Goal: Information Seeking & Learning: Learn about a topic

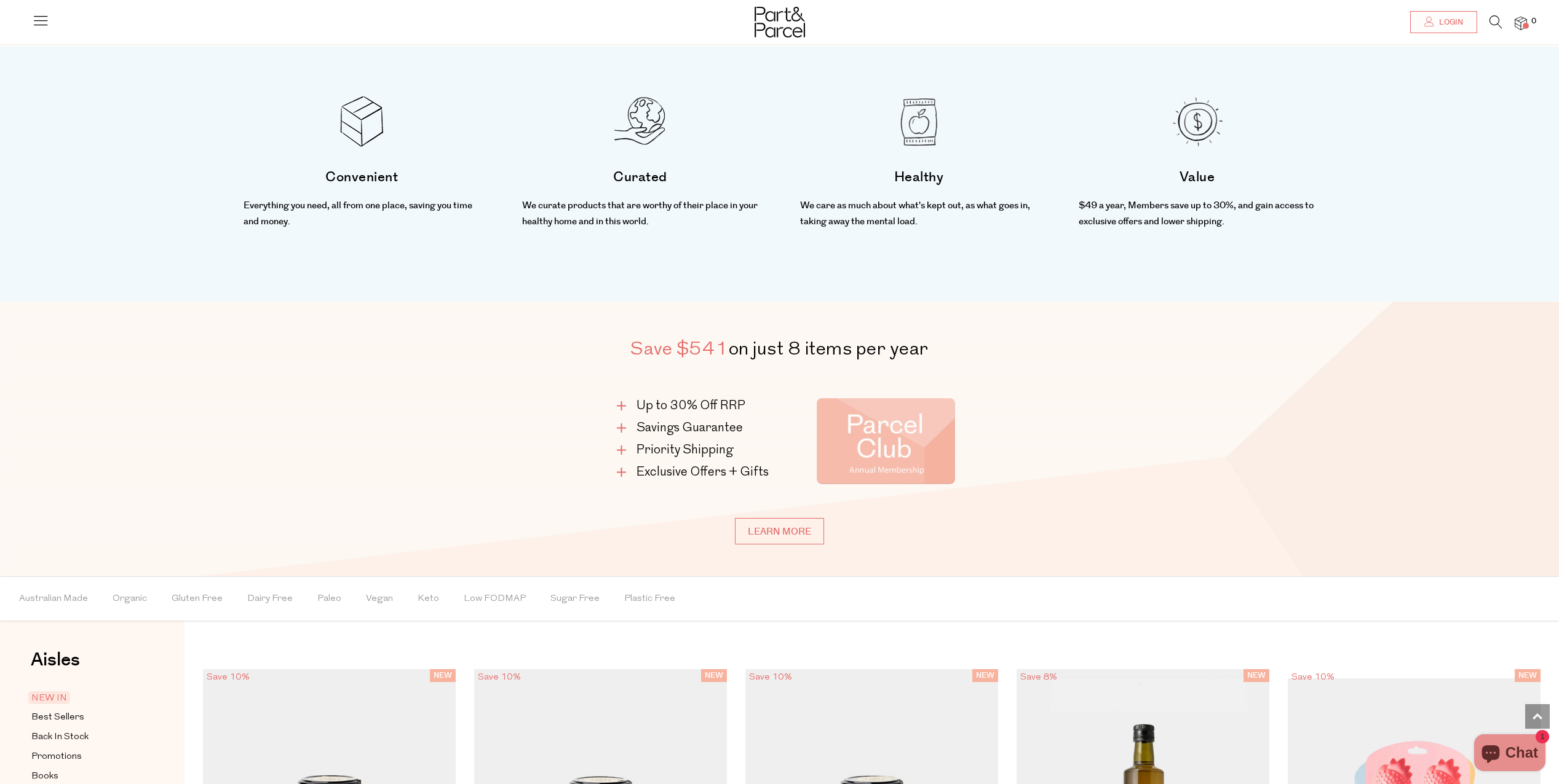
scroll to position [922, 0]
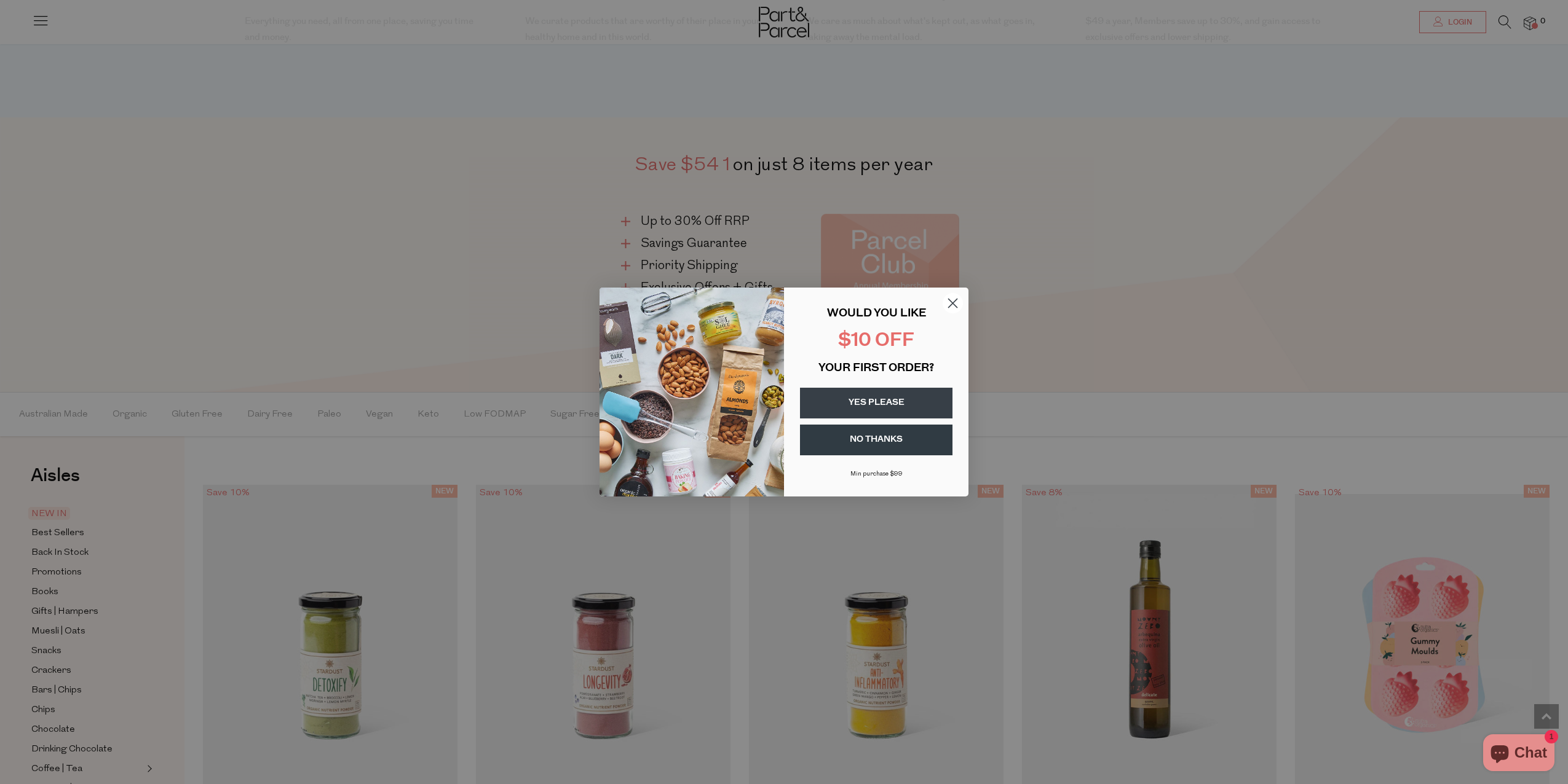
click at [899, 403] on button "YES PLEASE" at bounding box center [877, 403] width 153 height 31
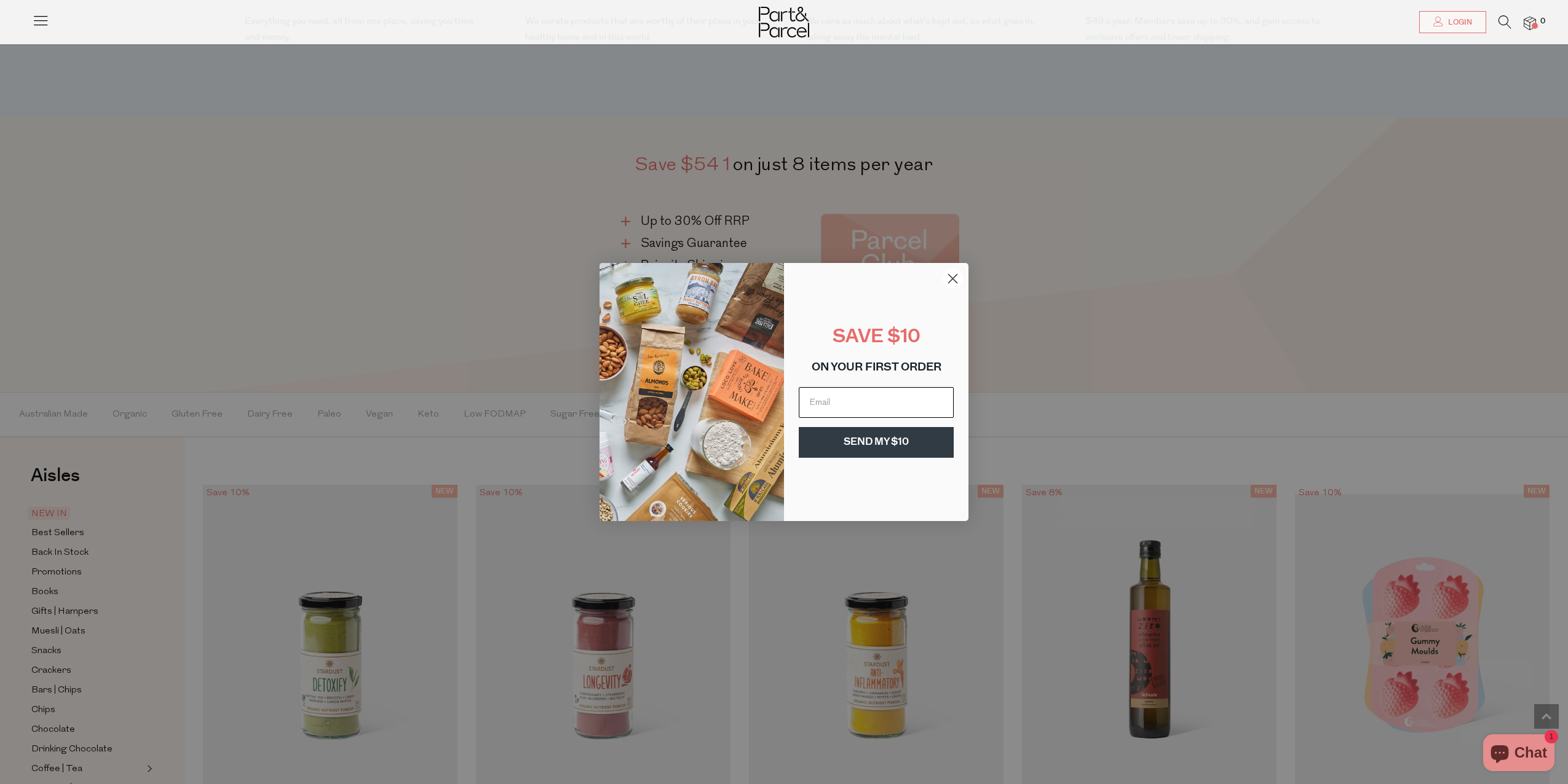
type input "k"
type input "[EMAIL_ADDRESS][DOMAIN_NAME]"
click input "Submit" at bounding box center [0, 0] width 0 height 0
click at [882, 438] on button "SEND MY $10" at bounding box center [876, 442] width 155 height 31
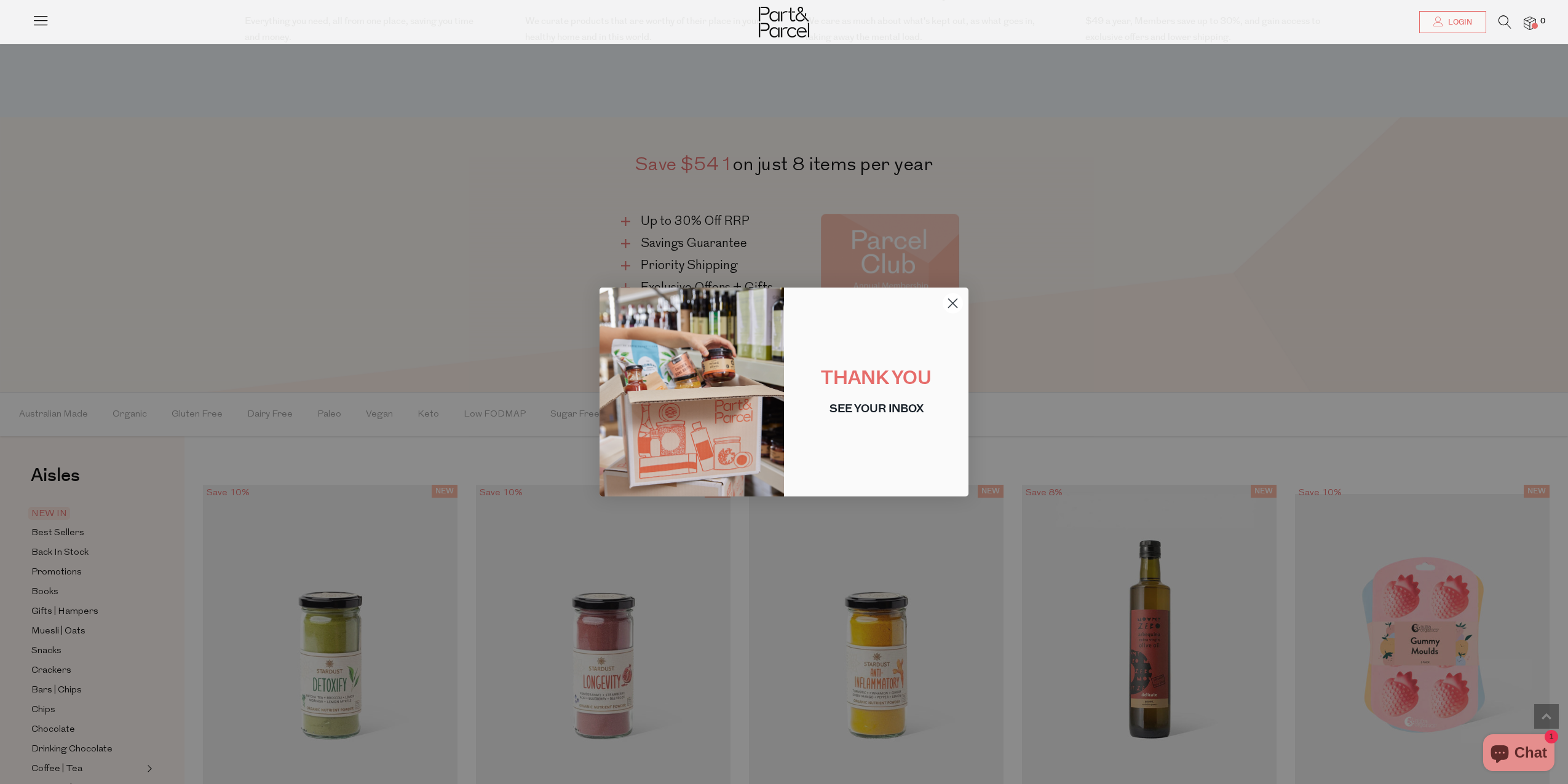
click at [955, 302] on icon "Close dialog" at bounding box center [952, 303] width 8 height 8
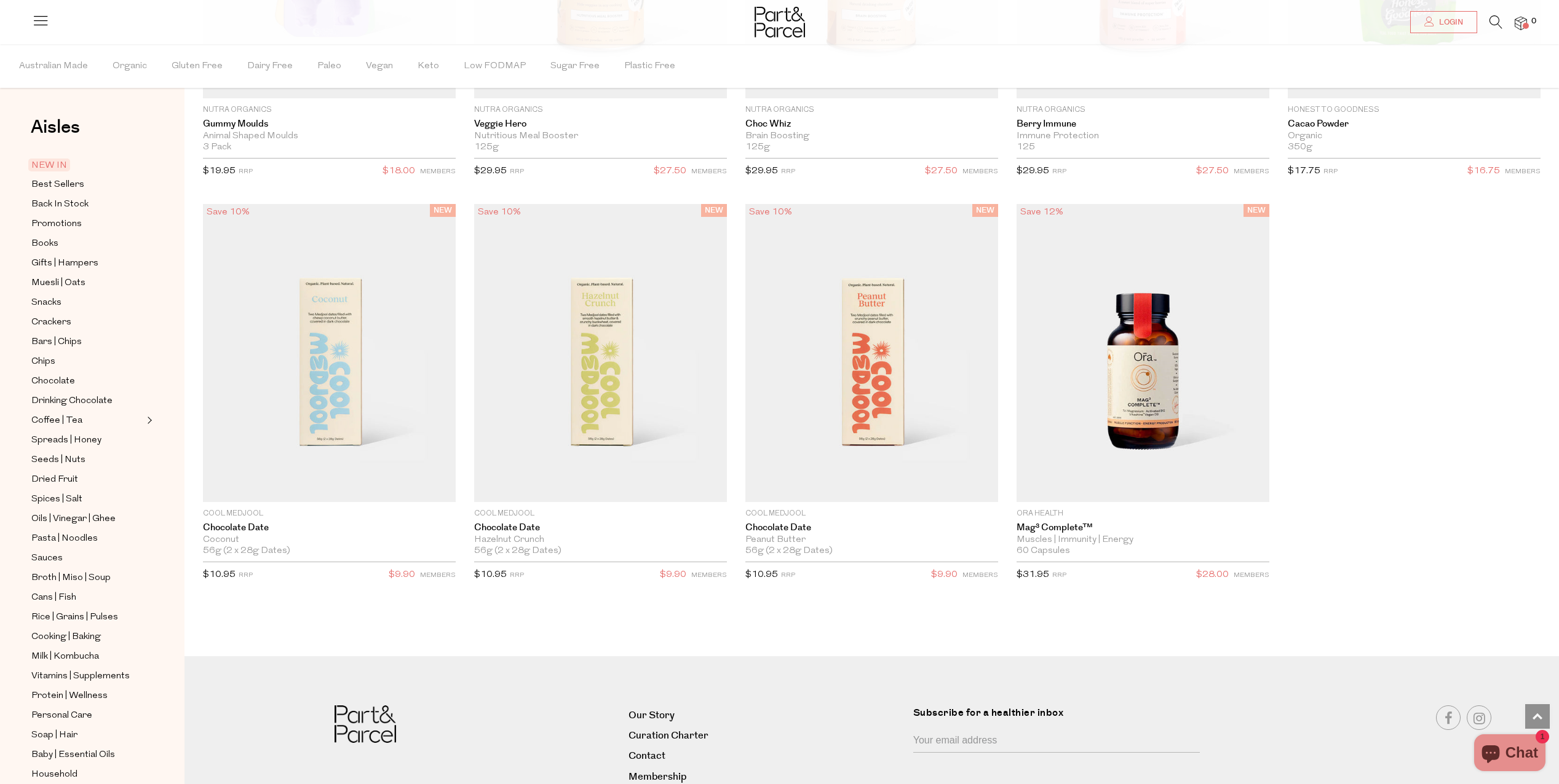
scroll to position [2124, 0]
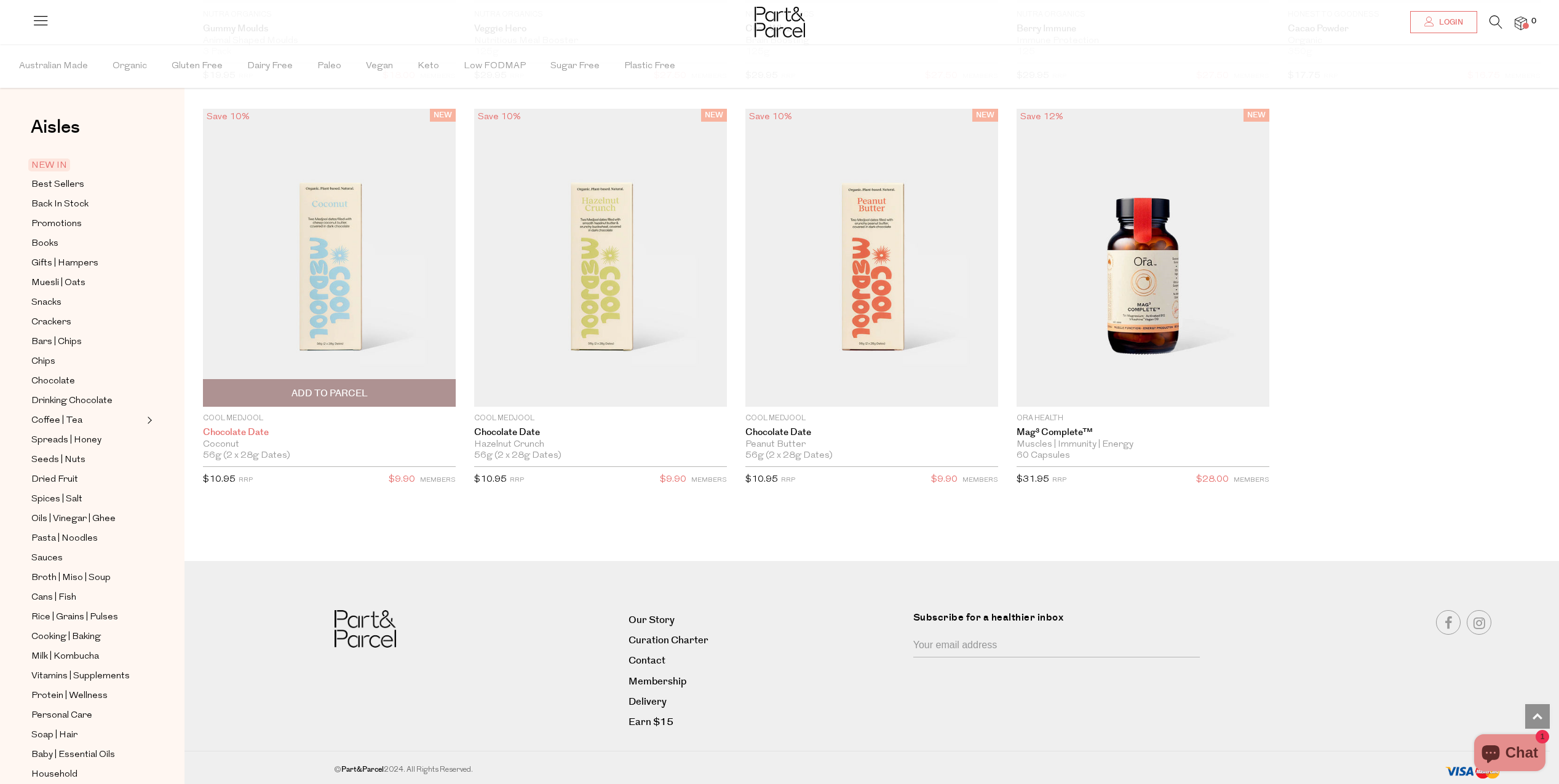
click at [257, 430] on link "Chocolate Date" at bounding box center [329, 432] width 253 height 11
click at [46, 184] on span "Best Sellers" at bounding box center [57, 185] width 53 height 15
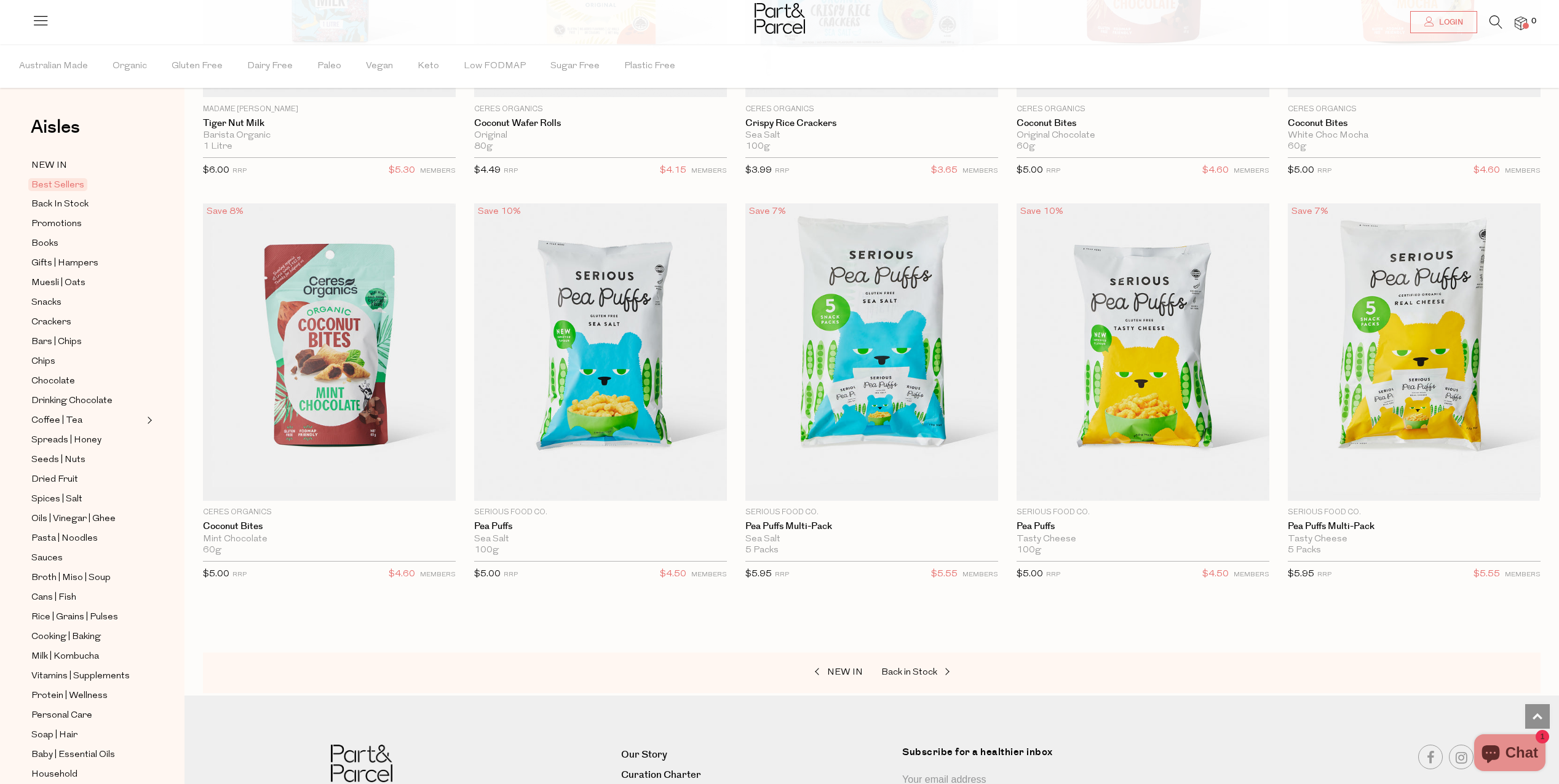
scroll to position [2958, 0]
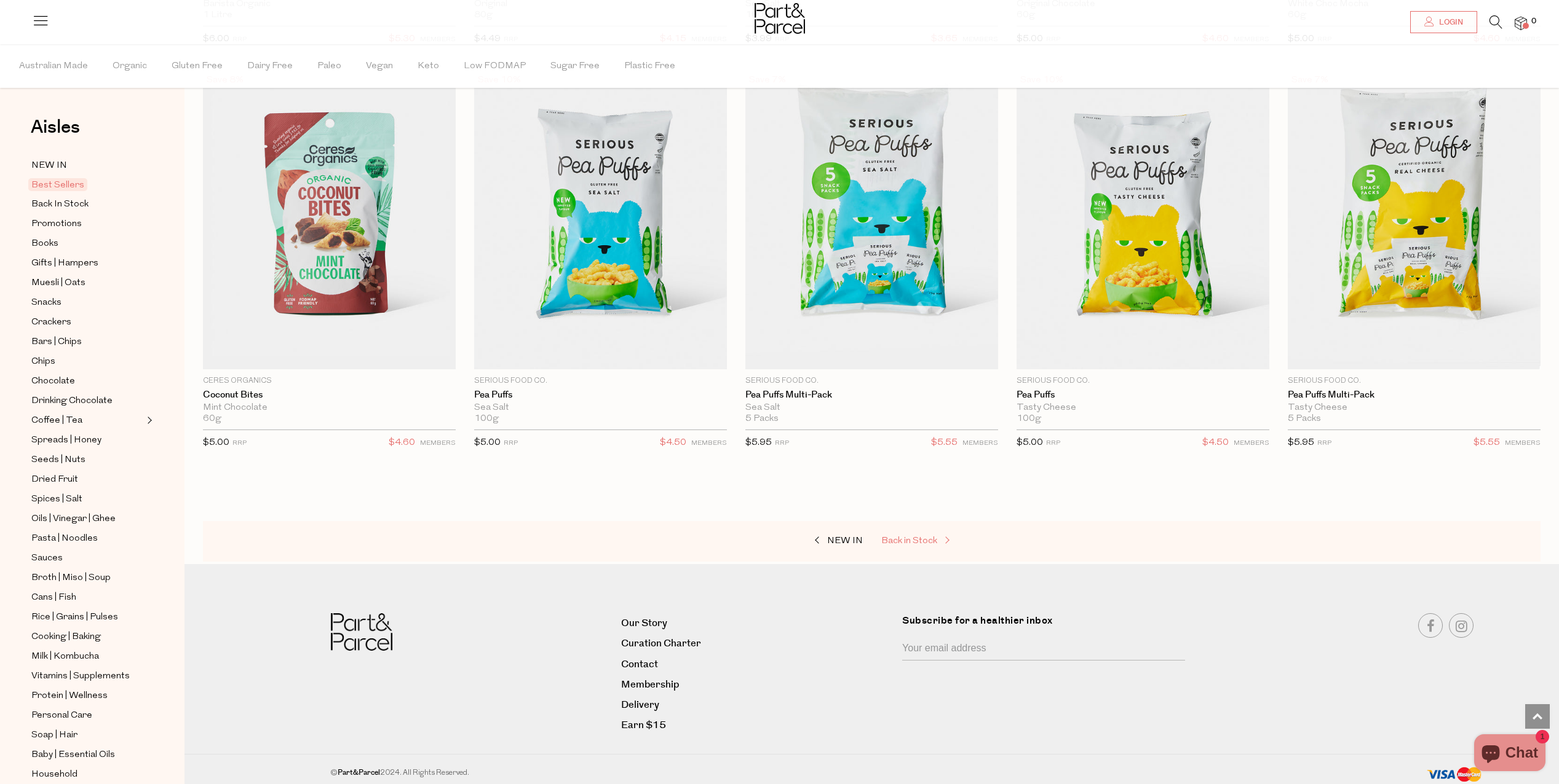
click at [905, 537] on span "Back in Stock" at bounding box center [909, 541] width 56 height 9
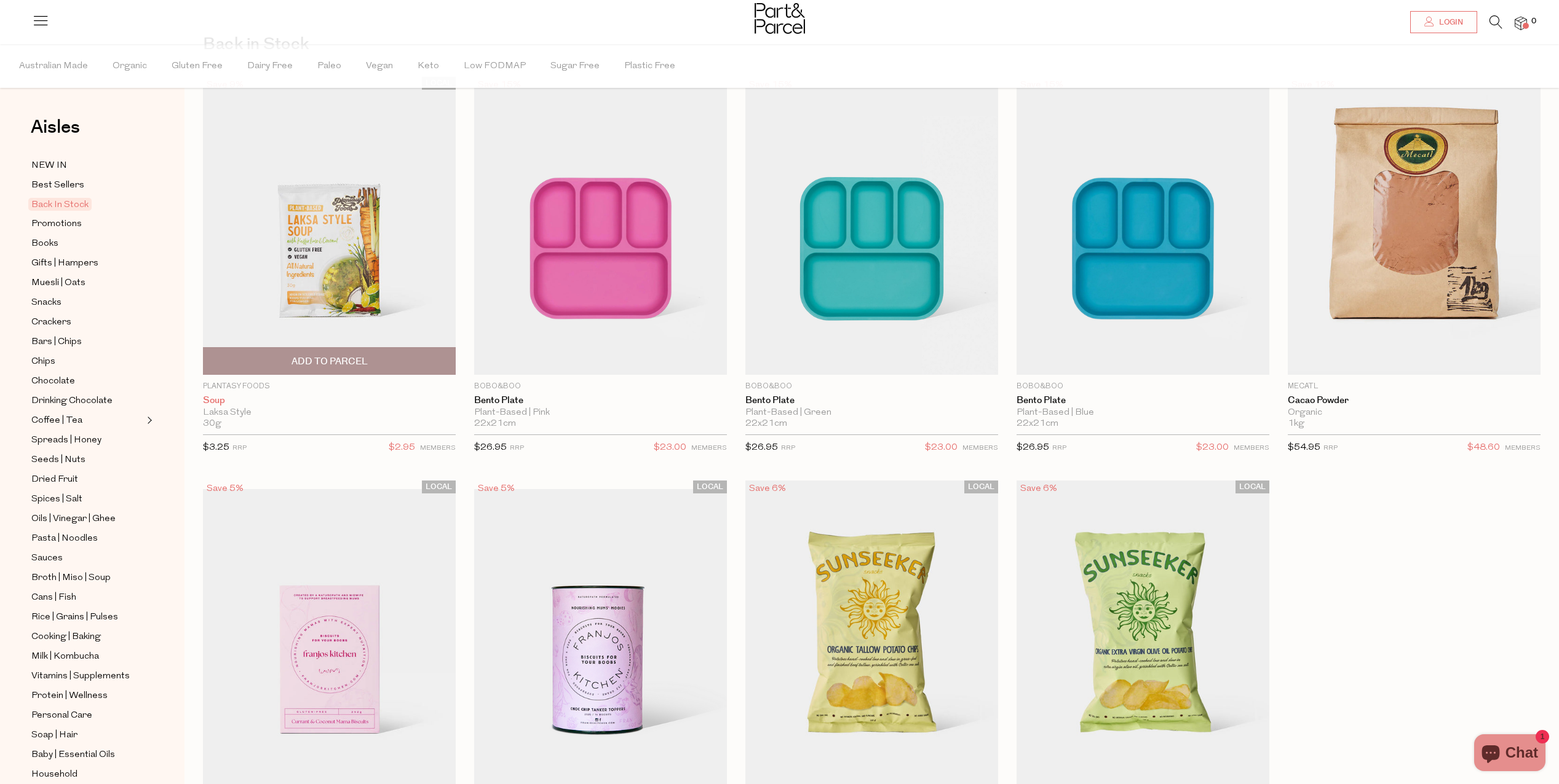
scroll to position [22, 0]
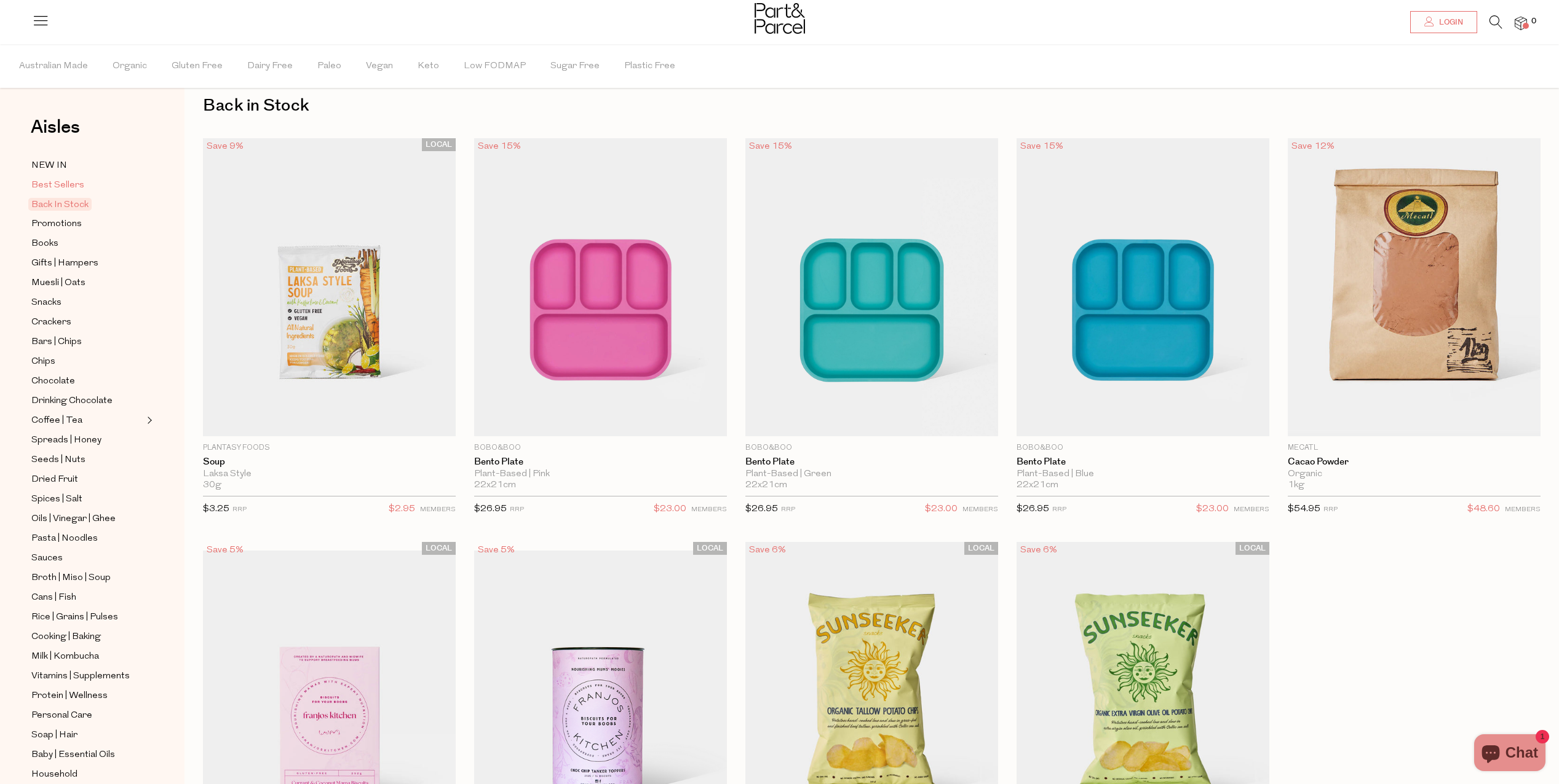
click at [35, 183] on span "Best Sellers" at bounding box center [57, 186] width 53 height 15
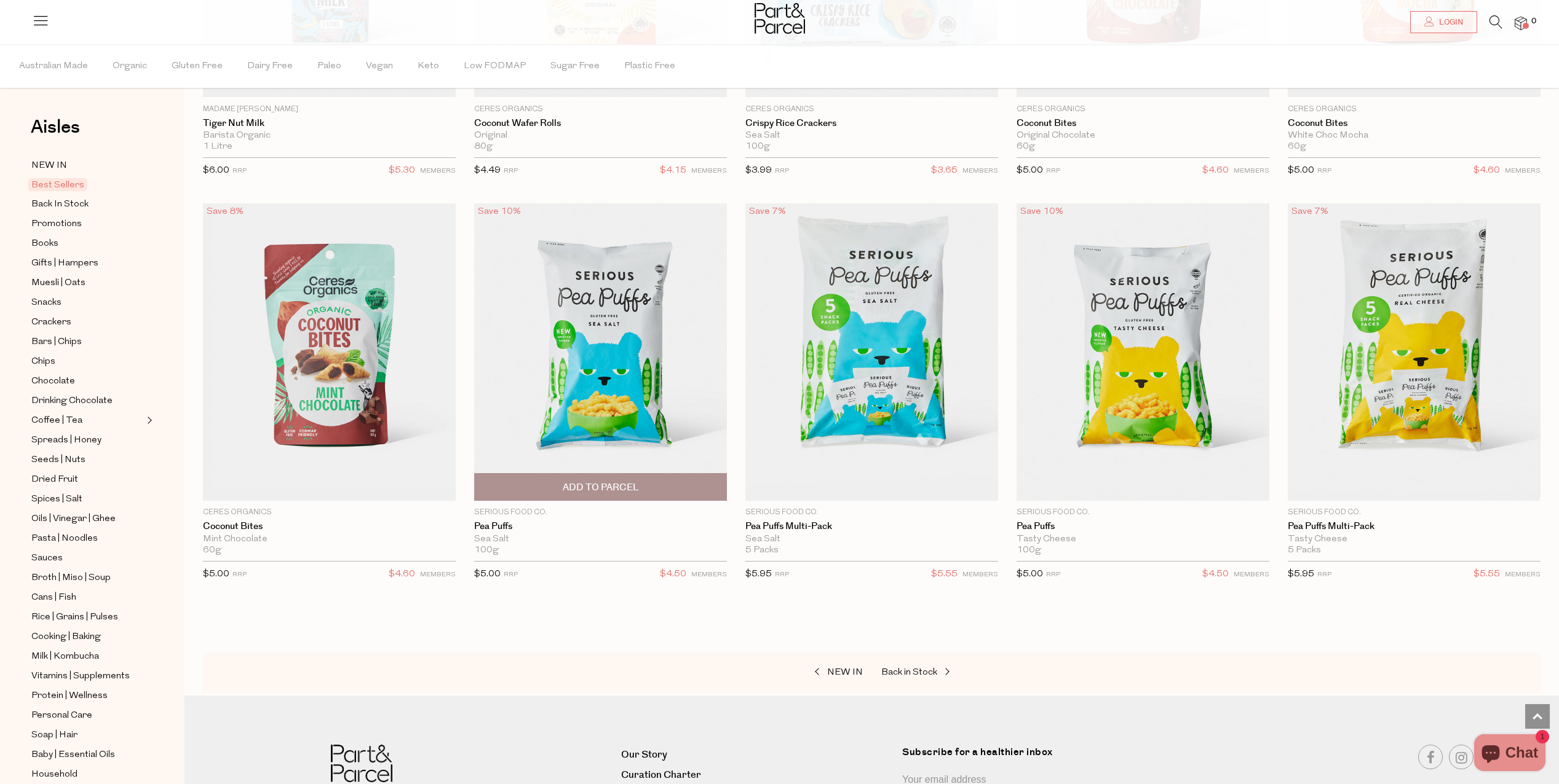
scroll to position [2889, 0]
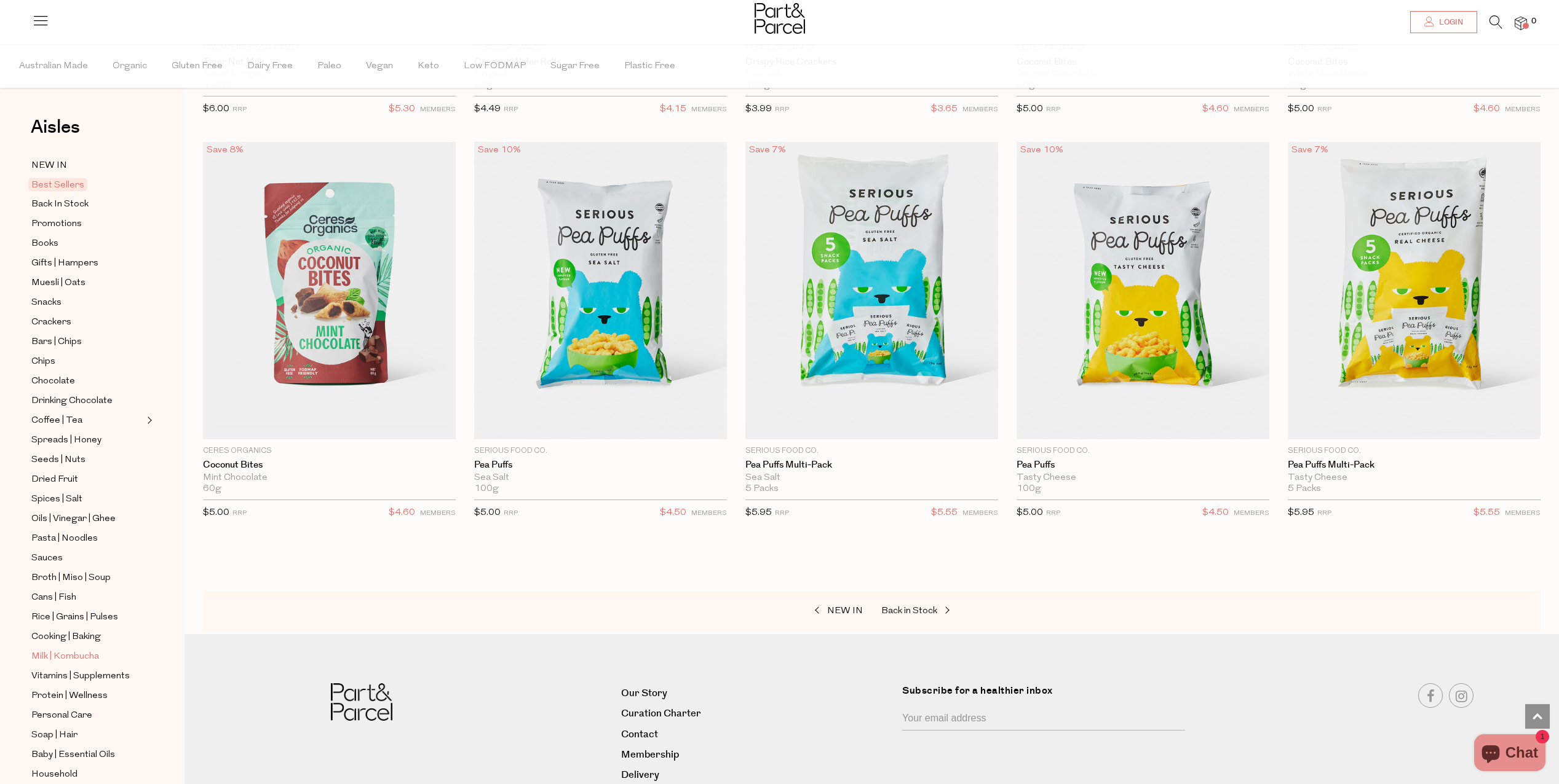
click at [39, 649] on span "Milk | Kombucha" at bounding box center [64, 657] width 67 height 15
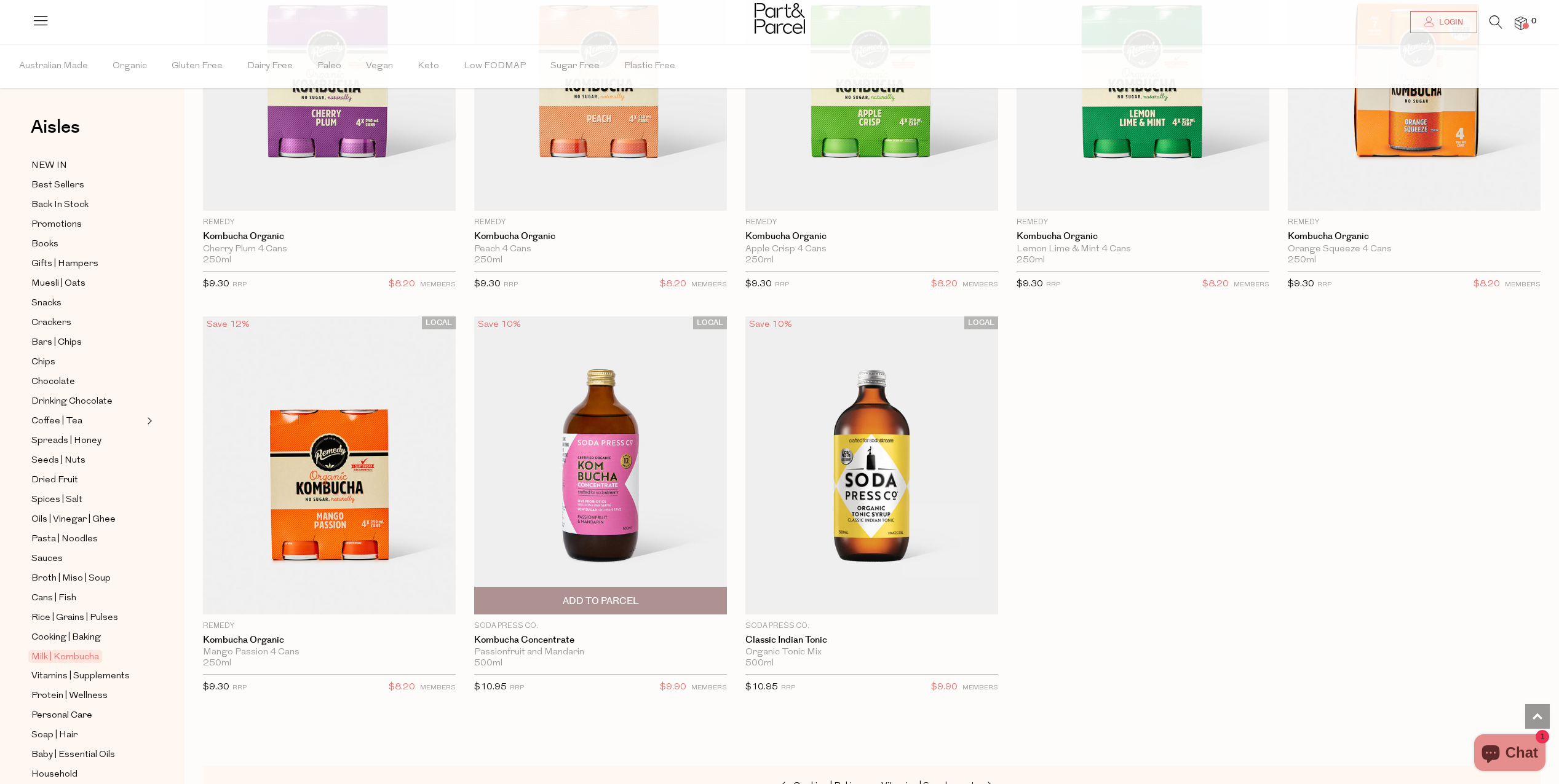
scroll to position [2580, 0]
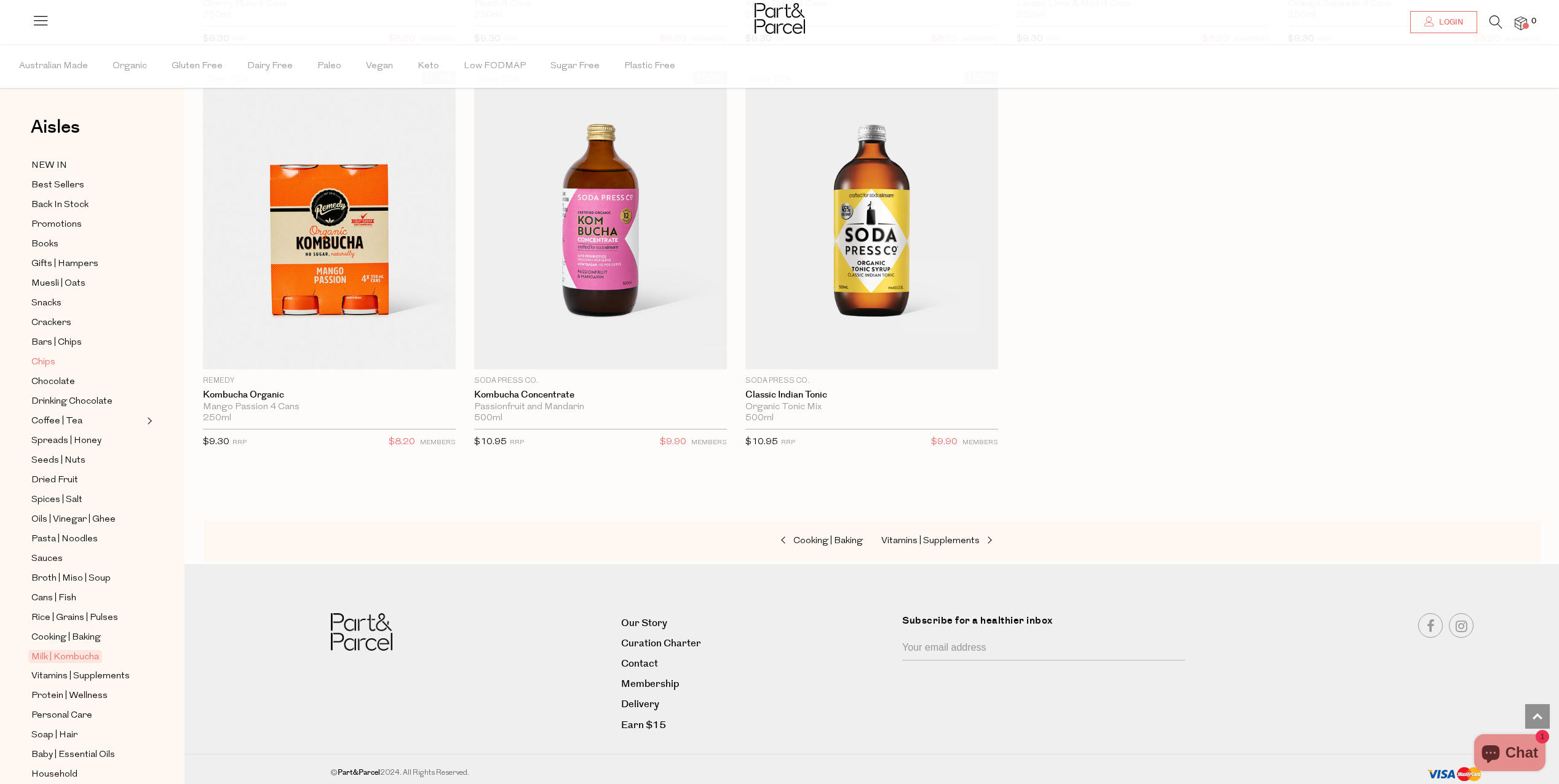
click at [79, 358] on link "Chips" at bounding box center [87, 362] width 112 height 15
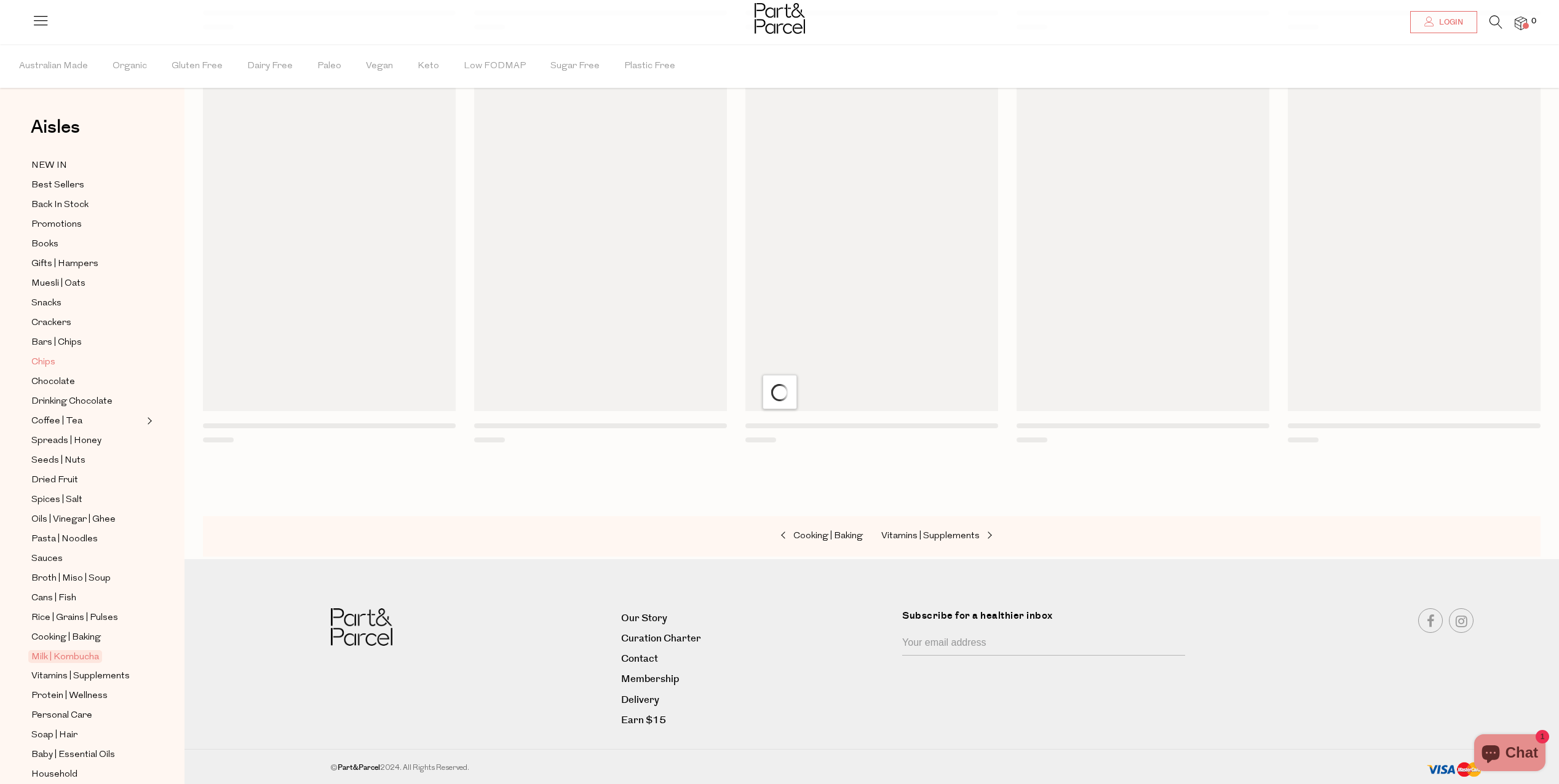
scroll to position [7, 0]
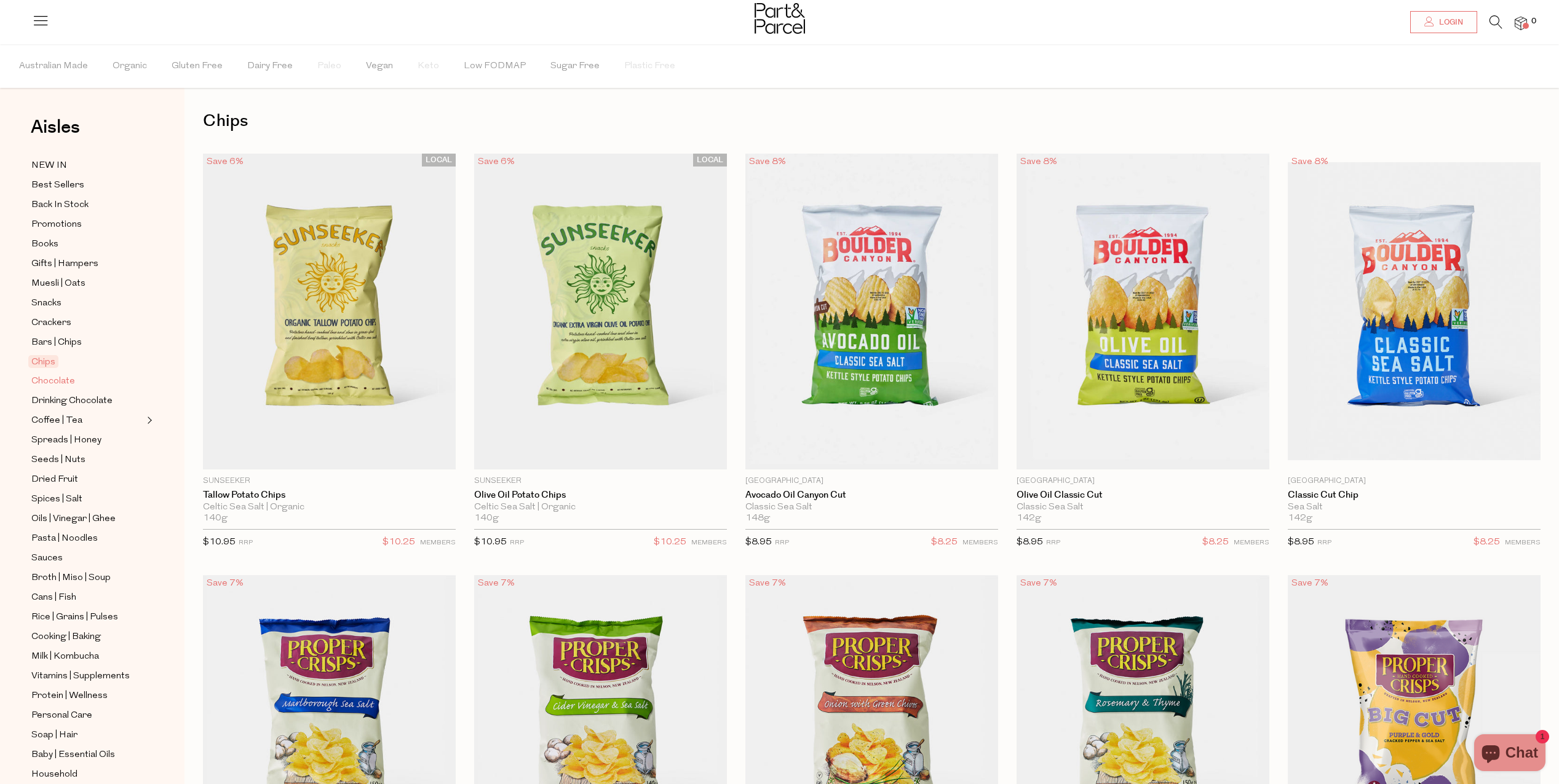
click at [54, 375] on span "Chocolate" at bounding box center [53, 382] width 44 height 15
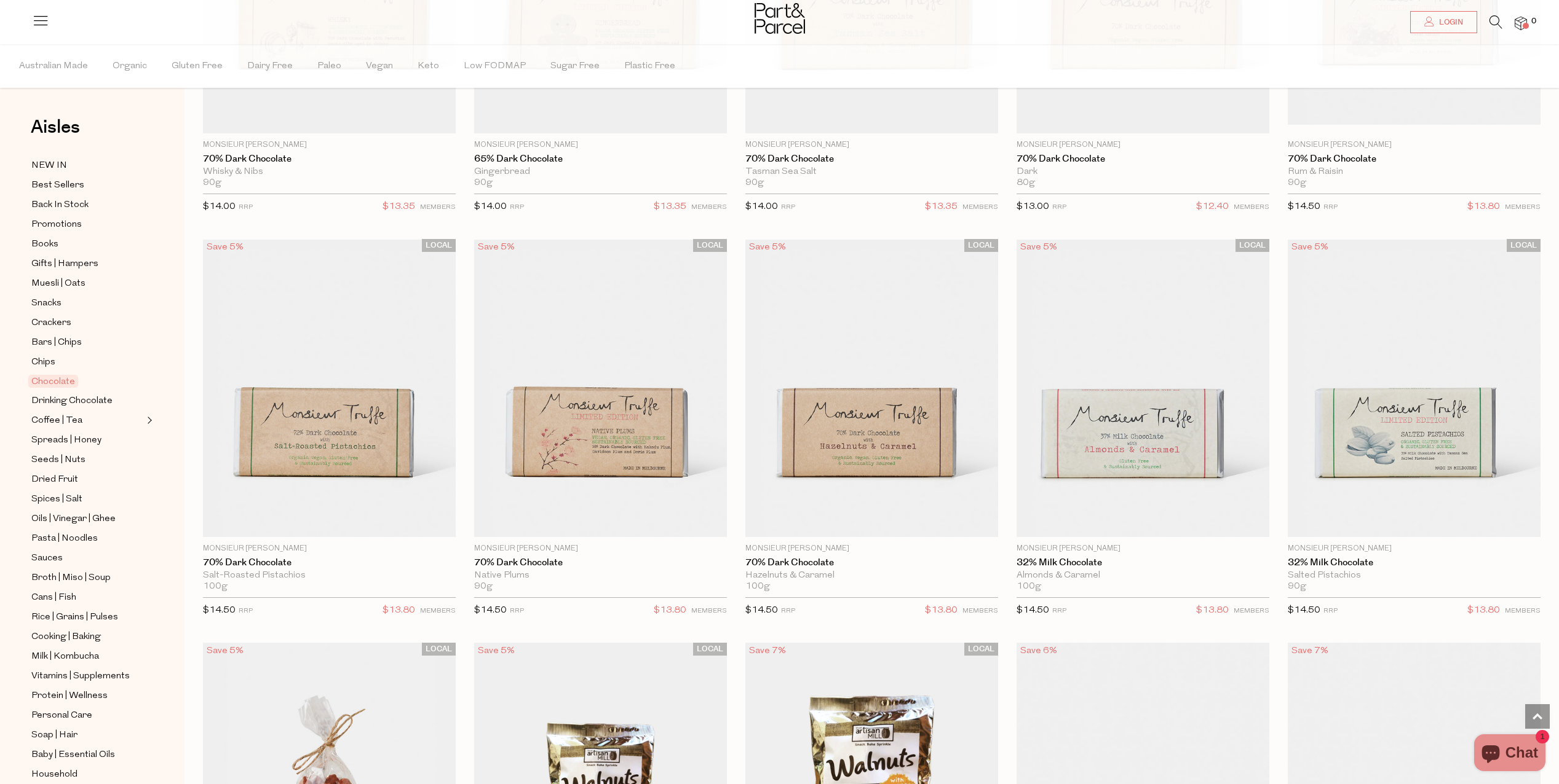
scroll to position [2704, 0]
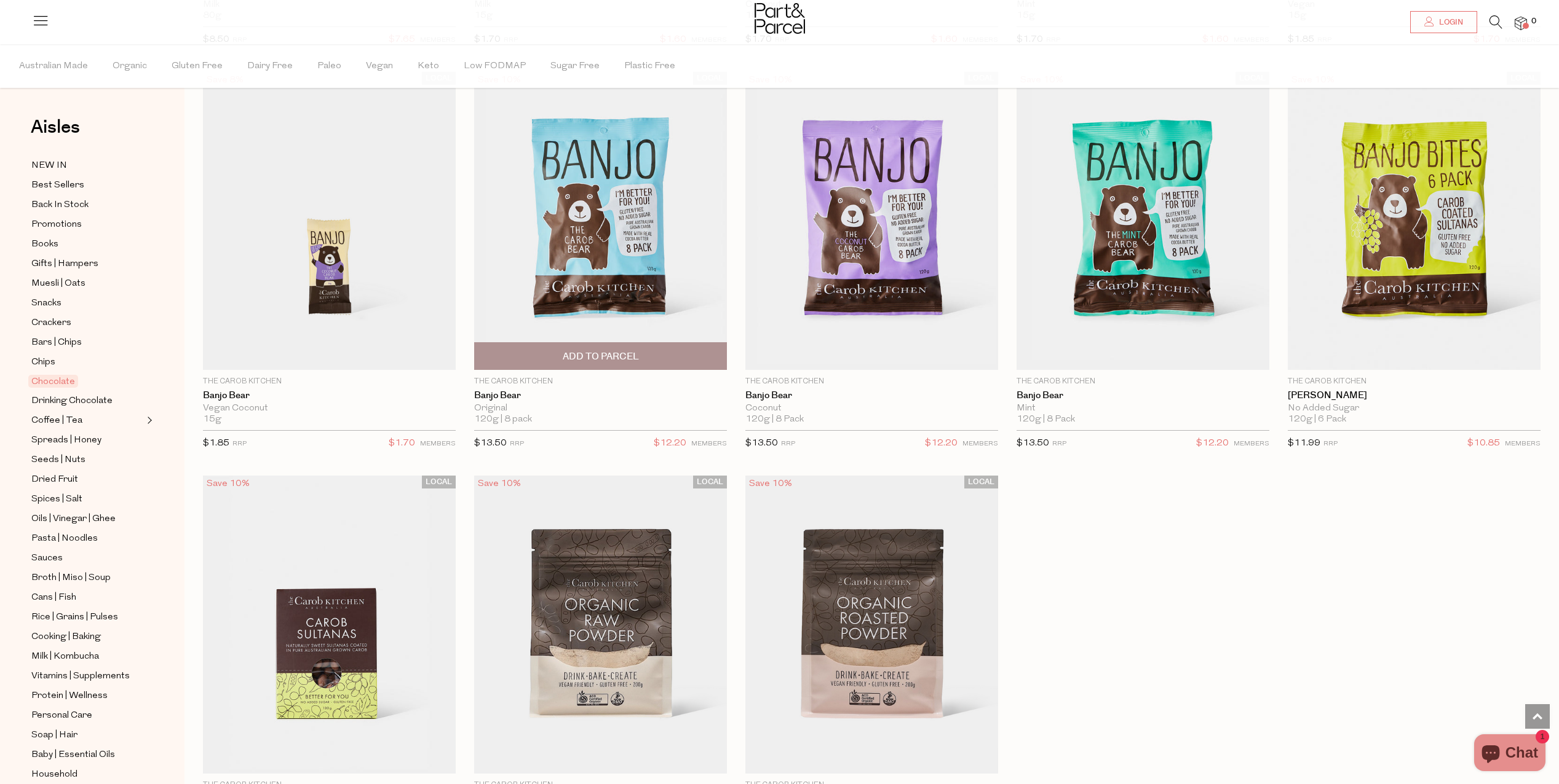
scroll to position [4425, 0]
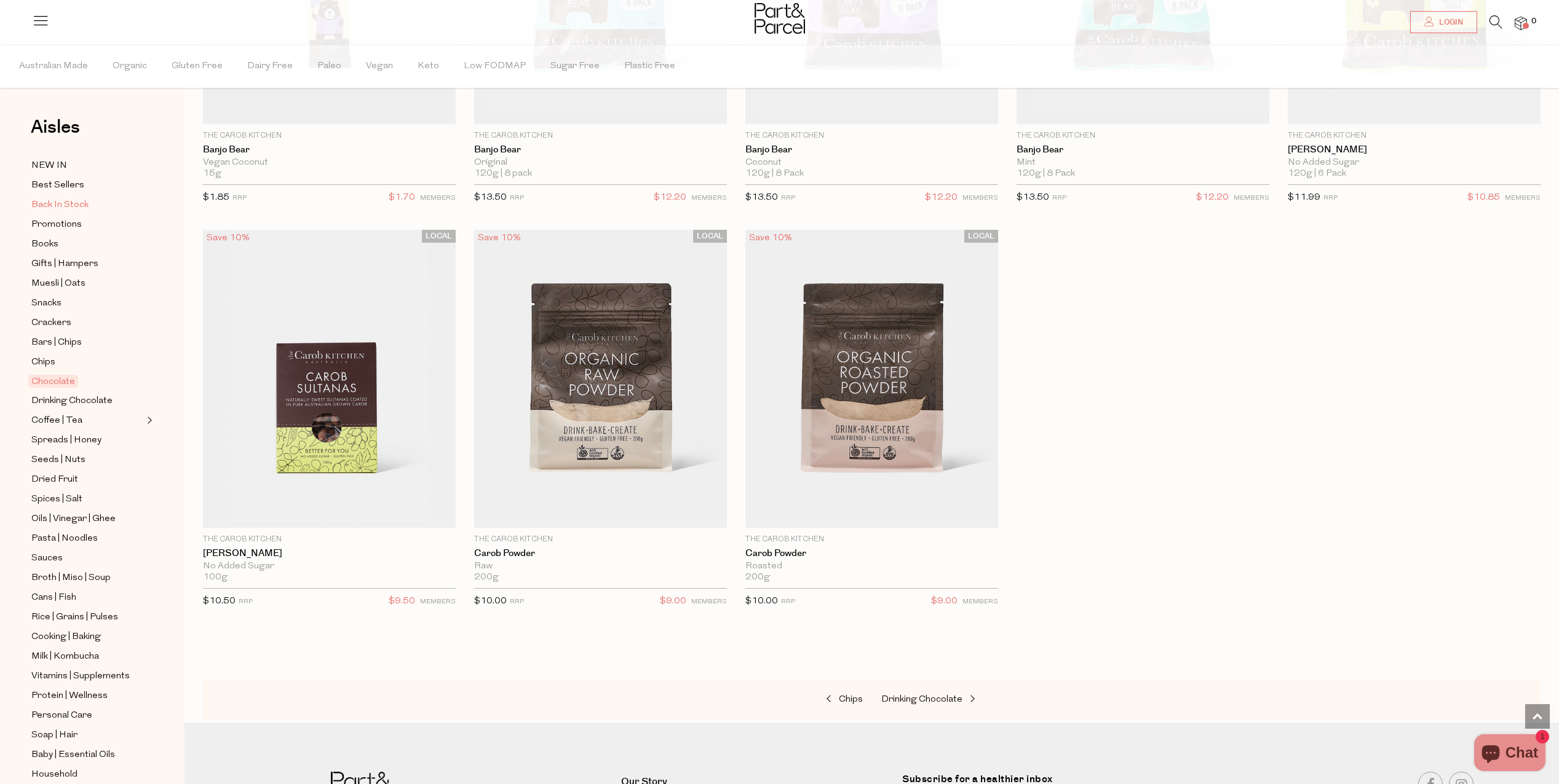
click at [45, 204] on span "Back In Stock" at bounding box center [60, 206] width 57 height 15
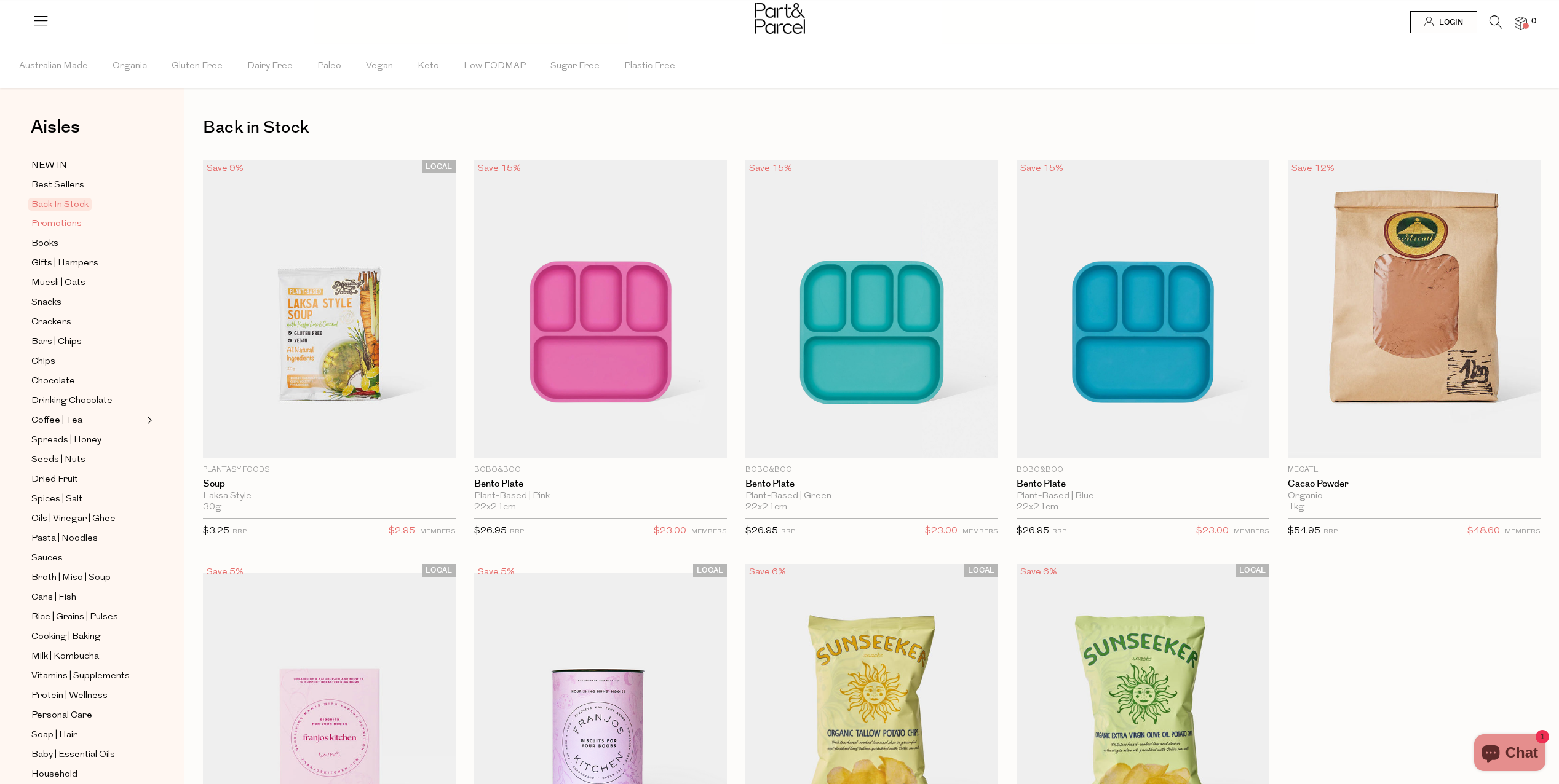
click at [54, 223] on span "Promotions" at bounding box center [56, 225] width 51 height 15
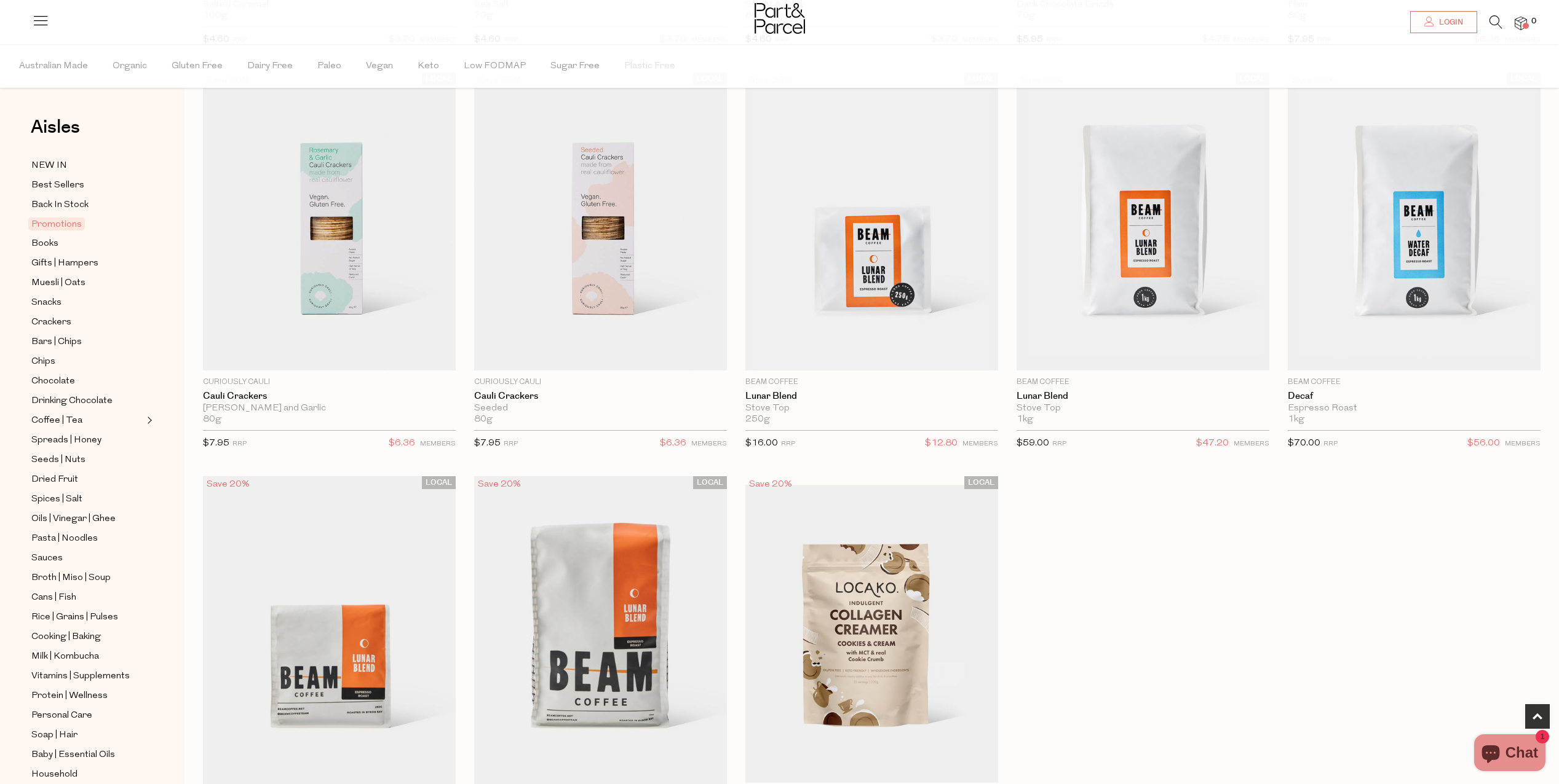
scroll to position [737, 0]
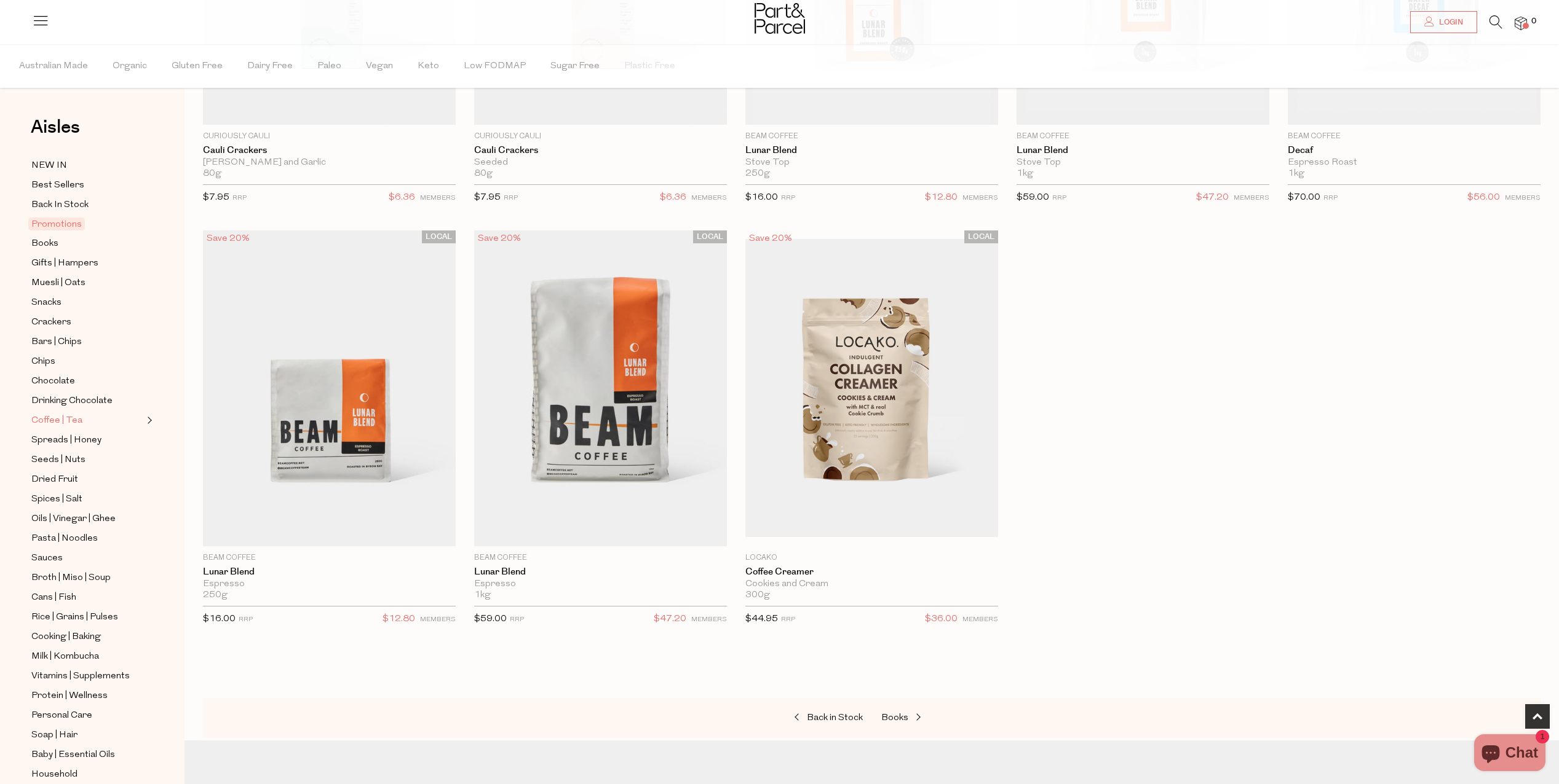
click at [54, 414] on span "Coffee | Tea" at bounding box center [56, 421] width 51 height 15
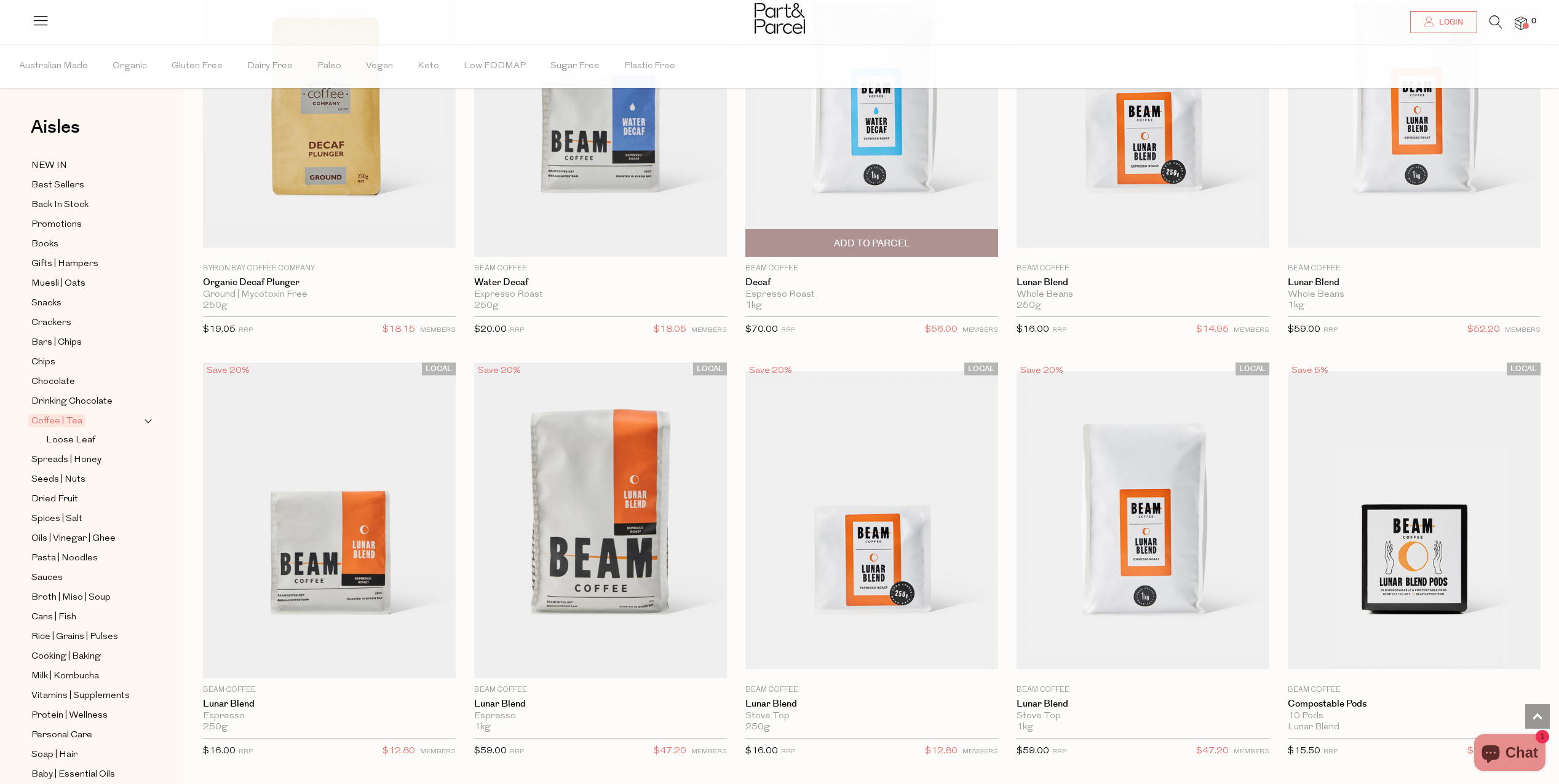
scroll to position [6576, 0]
